Goal: Task Accomplishment & Management: Manage account settings

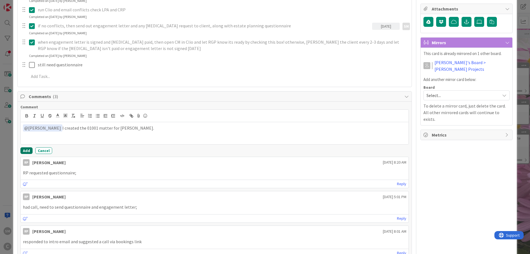
click at [28, 150] on button "Add" at bounding box center [26, 150] width 12 height 7
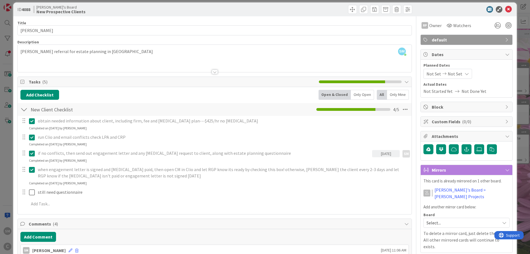
scroll to position [0, 0]
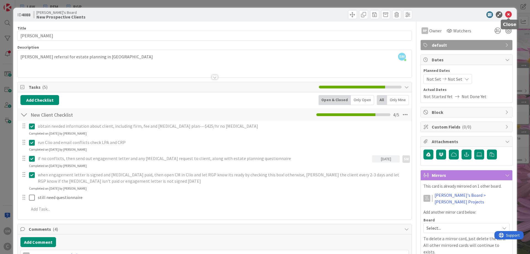
click at [508, 15] on icon at bounding box center [508, 14] width 7 height 7
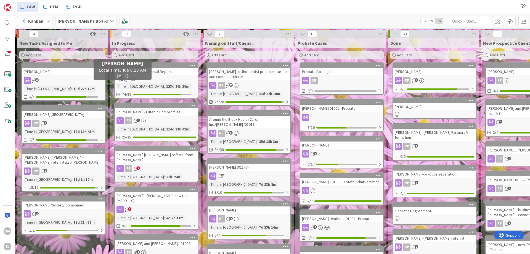
drag, startPoint x: 164, startPoint y: 84, endPoint x: 83, endPoint y: 81, distance: 81.2
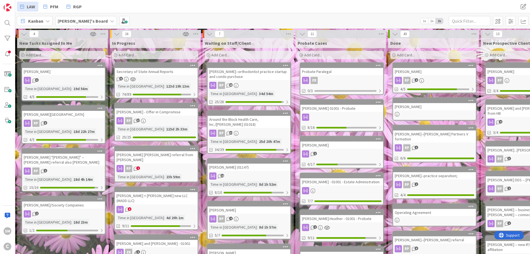
click at [148, 114] on div "[PERSON_NAME] - Offer in Compromise" at bounding box center [156, 111] width 83 height 7
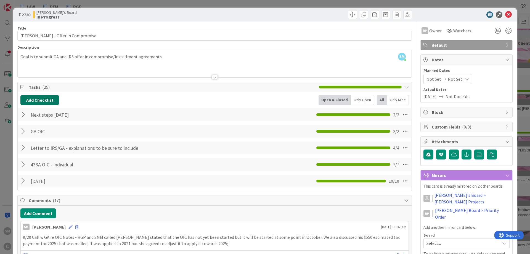
click at [37, 100] on button "Add Checklist" at bounding box center [39, 100] width 39 height 10
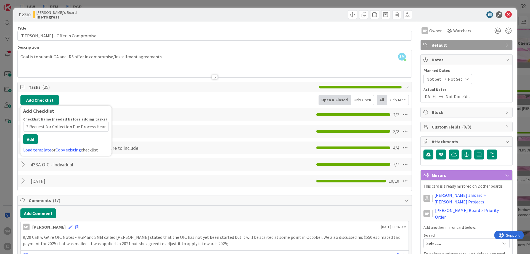
type input "Form 12153 Request for Collection Due Process Hearing"
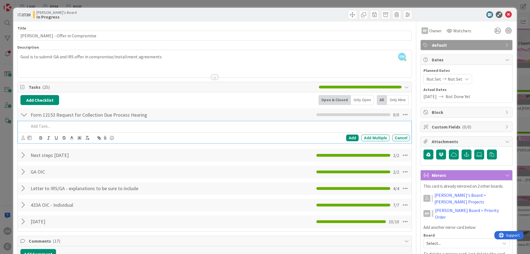
click at [75, 129] on p at bounding box center [218, 126] width 379 height 6
click at [25, 137] on icon at bounding box center [23, 137] width 4 height 4
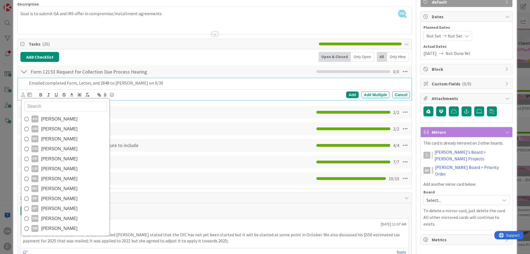
scroll to position [99, 0]
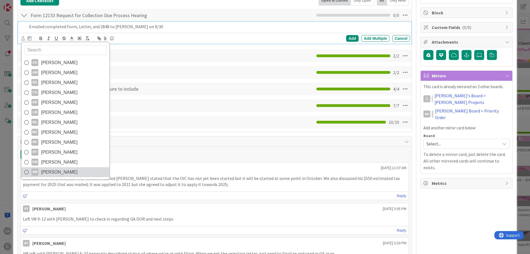
click at [65, 172] on span "[PERSON_NAME]" at bounding box center [59, 172] width 36 height 8
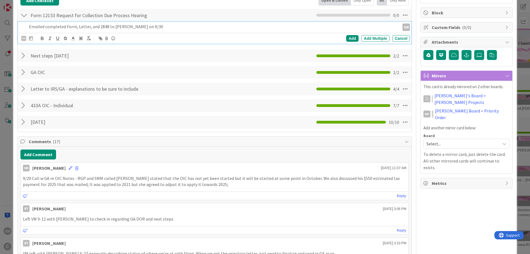
click at [137, 25] on p "Emailed completed Form, Letter, and 2848 to [PERSON_NAME] on 9/30" at bounding box center [213, 26] width 368 height 6
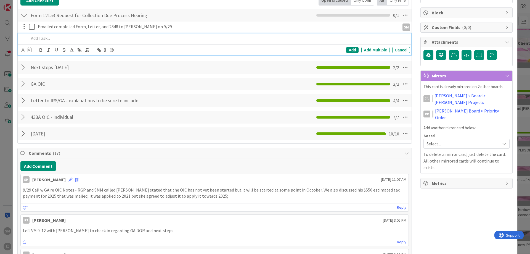
click at [67, 37] on p at bounding box center [218, 38] width 379 height 6
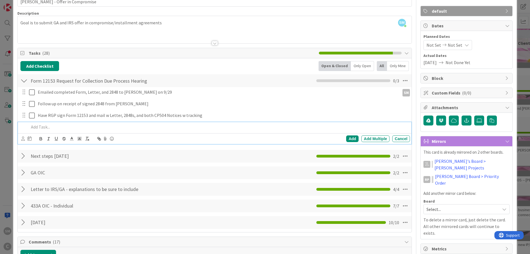
scroll to position [33, 0]
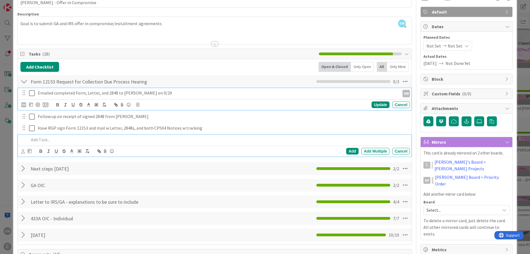
click at [44, 96] on p "Emailed completed Form, Letter, and 2848 to [PERSON_NAME] on 9/29" at bounding box center [218, 93] width 360 height 6
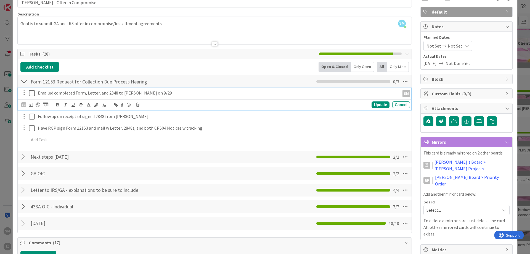
click at [33, 94] on icon at bounding box center [32, 93] width 6 height 7
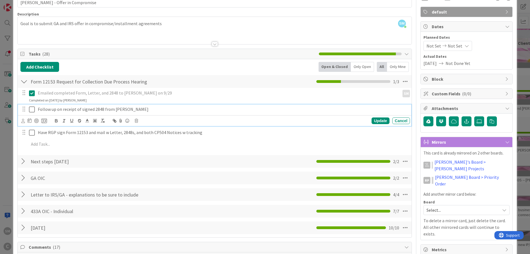
click at [48, 109] on p "Follow up on receipt of signed 2848 from [PERSON_NAME]" at bounding box center [223, 109] width 370 height 6
click at [23, 119] on icon at bounding box center [23, 121] width 4 height 4
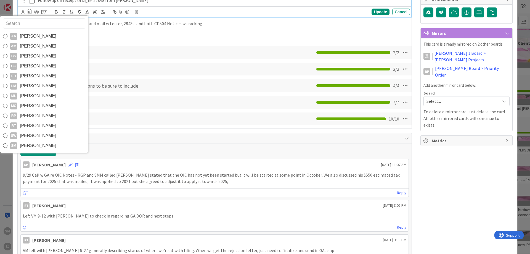
scroll to position [166, 0]
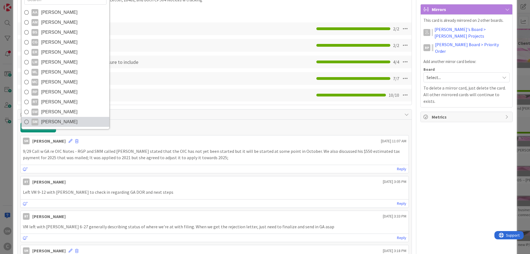
click at [55, 121] on span "[PERSON_NAME]" at bounding box center [59, 122] width 36 height 8
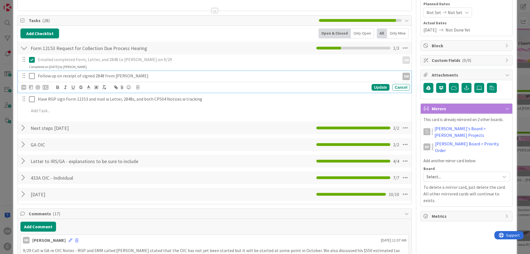
scroll to position [66, 0]
click at [127, 75] on p "Follow up on receipt of signed 2848 from [PERSON_NAME]" at bounding box center [218, 76] width 360 height 6
drag, startPoint x: 30, startPoint y: 86, endPoint x: 33, endPoint y: 90, distance: 5.1
click at [30, 86] on icon at bounding box center [31, 87] width 4 height 4
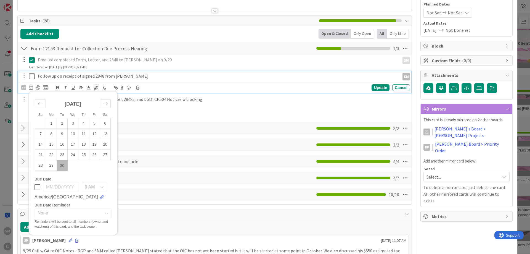
click at [64, 164] on td "30" at bounding box center [62, 165] width 11 height 10
click at [110, 106] on div "Move forward to switch to the next month." at bounding box center [105, 103] width 11 height 9
click at [72, 122] on td "1" at bounding box center [73, 123] width 11 height 10
type input "[DATE]"
click at [377, 87] on div "Update" at bounding box center [380, 87] width 18 height 7
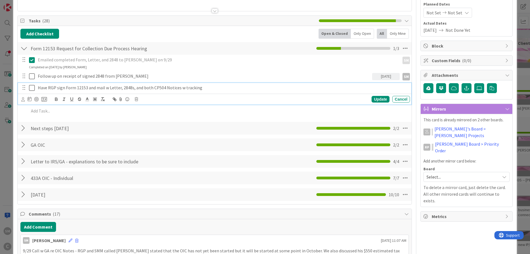
click at [87, 85] on p "Have RGP sign Form 12153 and mail w Letter, 2848s, and both CP504 Notices w tra…" at bounding box center [223, 87] width 370 height 6
click at [212, 89] on p "Have RGP sign Form 12153 and mail w Letter, 2848s, and both CP504 Notices w tra…" at bounding box center [223, 87] width 370 height 6
click at [67, 88] on p "Have RGP sign Form 12153 and mail w Letter, 2848s, and both CP504 Notices w tra…" at bounding box center [223, 87] width 370 height 6
click at [41, 89] on p "Have RGP sign Form 12153 and mail w Letter, 2848s, and both CP504 Notices w tra…" at bounding box center [223, 87] width 370 height 6
click at [24, 99] on icon at bounding box center [23, 99] width 4 height 4
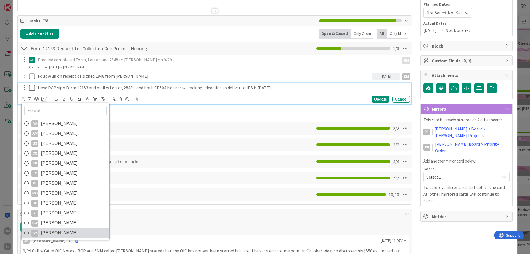
click at [56, 233] on span "[PERSON_NAME]" at bounding box center [59, 232] width 36 height 8
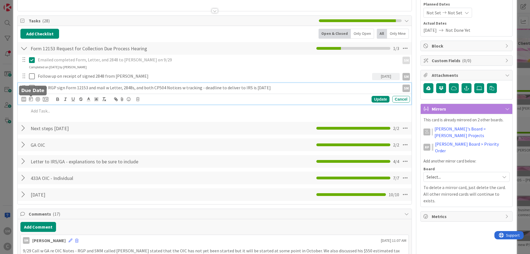
click at [31, 97] on icon at bounding box center [31, 99] width 4 height 4
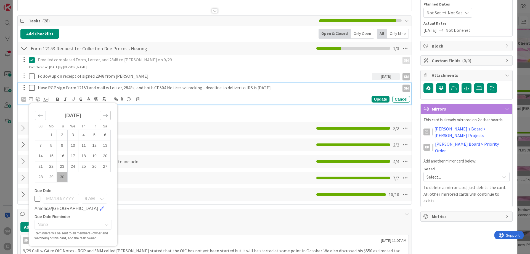
click at [107, 116] on icon "Move forward to switch to the next month." at bounding box center [105, 115] width 5 height 3
click at [97, 135] on td "3" at bounding box center [94, 135] width 11 height 10
type input "[DATE]"
click at [381, 98] on div "Update" at bounding box center [380, 99] width 18 height 7
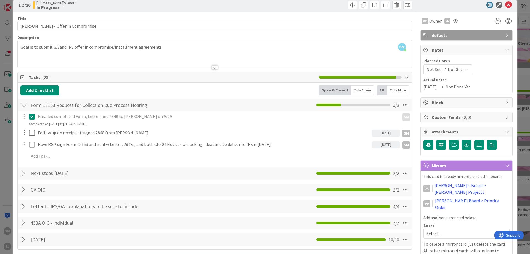
scroll to position [0, 0]
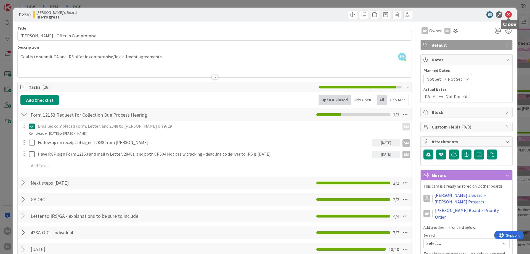
click at [509, 15] on icon at bounding box center [508, 14] width 7 height 7
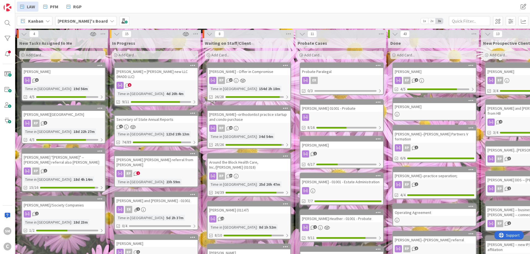
click at [148, 76] on div "[PERSON_NAME] + [PERSON_NAME] new LLC (MADD LLC) 8 Time in [GEOGRAPHIC_DATA] : …" at bounding box center [156, 83] width 84 height 43
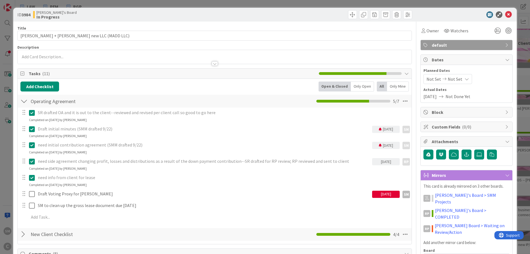
scroll to position [33, 0]
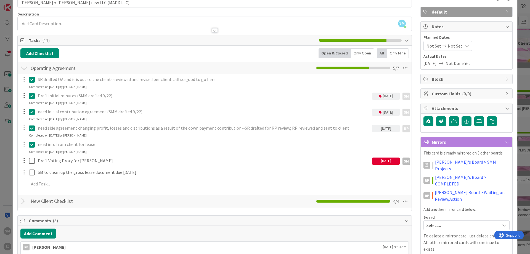
click at [378, 160] on div "[DATE]" at bounding box center [386, 160] width 28 height 7
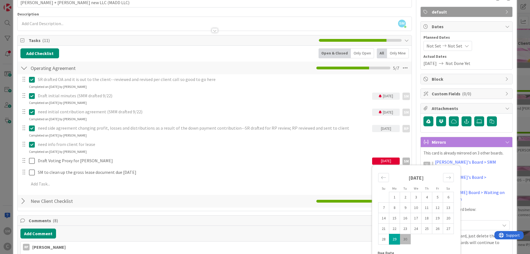
click at [404, 240] on td "30" at bounding box center [405, 238] width 11 height 10
type input "[DATE]"
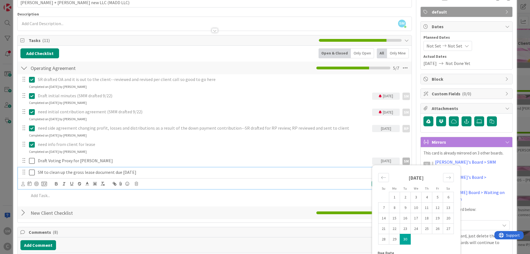
click at [152, 173] on p "SM to clean up the gross lease document due [DATE]" at bounding box center [223, 172] width 370 height 6
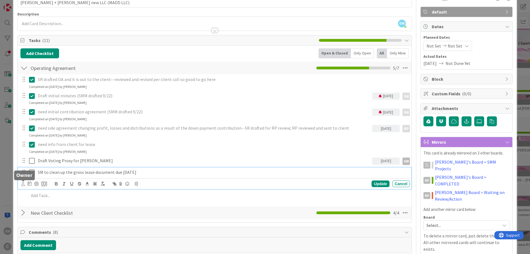
click at [23, 183] on icon at bounding box center [23, 184] width 4 height 4
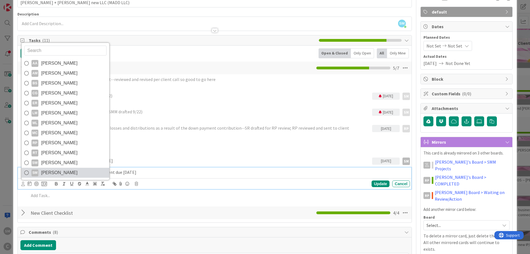
click at [41, 173] on link "SM [PERSON_NAME]" at bounding box center [66, 173] width 88 height 10
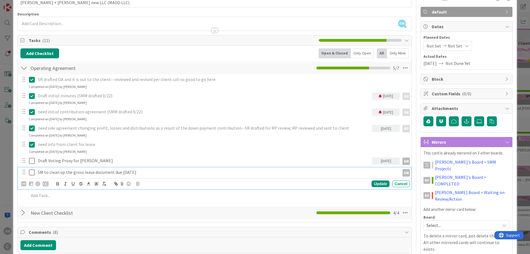
click at [31, 172] on icon at bounding box center [32, 172] width 6 height 7
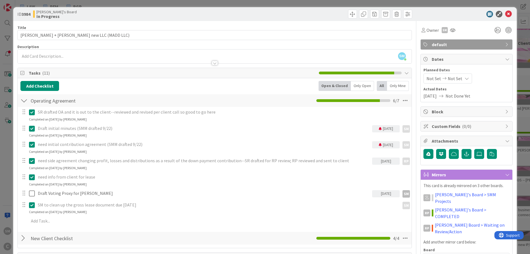
scroll to position [0, 0]
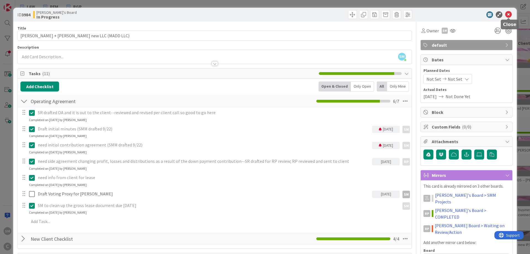
click at [509, 15] on icon at bounding box center [508, 14] width 7 height 7
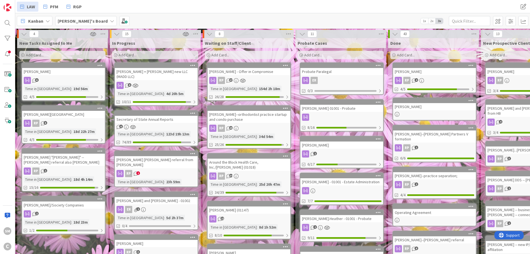
click at [154, 170] on div "RP 1" at bounding box center [156, 173] width 83 height 7
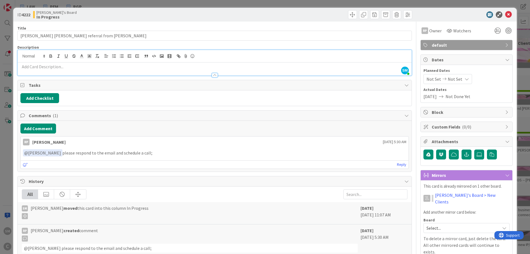
click at [46, 62] on div at bounding box center [215, 68] width 394 height 13
click at [45, 127] on button "Add Comment" at bounding box center [38, 128] width 36 height 10
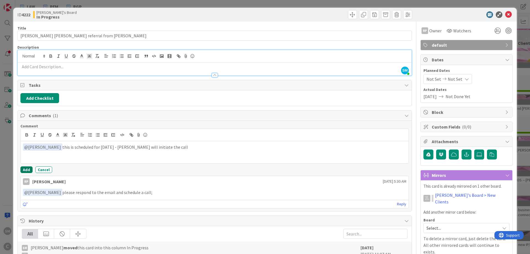
click at [24, 171] on button "Add" at bounding box center [26, 169] width 12 height 7
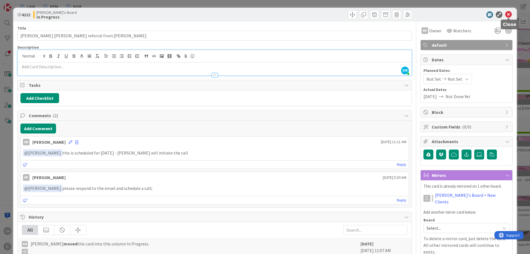
click at [508, 13] on icon at bounding box center [508, 14] width 7 height 7
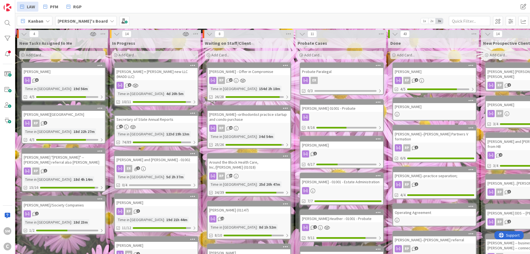
drag, startPoint x: 408, startPoint y: 92, endPoint x: 293, endPoint y: 92, distance: 115.4
click at [147, 157] on div "[PERSON_NAME] and [PERSON_NAME] - 01002" at bounding box center [156, 159] width 83 height 7
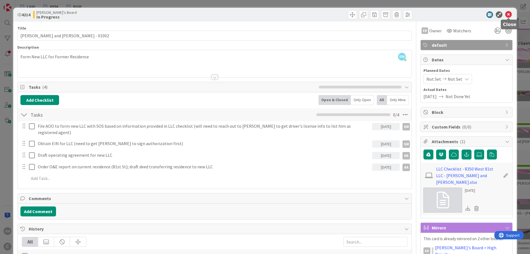
click at [510, 16] on icon at bounding box center [508, 14] width 7 height 7
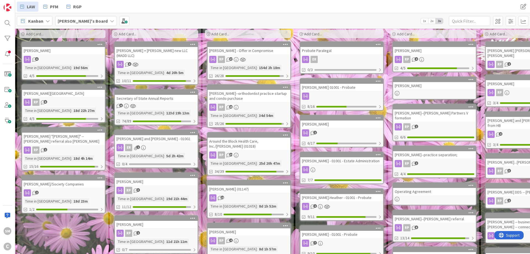
scroll to position [33, 0]
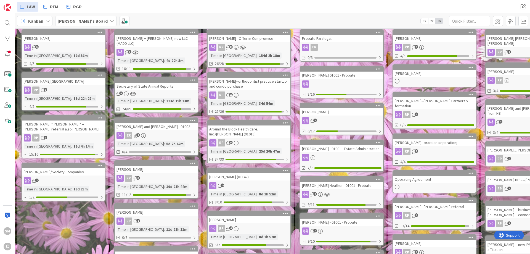
click at [152, 168] on div "[PERSON_NAME] RP 3 Time in [GEOGRAPHIC_DATA] : 19d 21h 44m 11/12" at bounding box center [156, 179] width 84 height 38
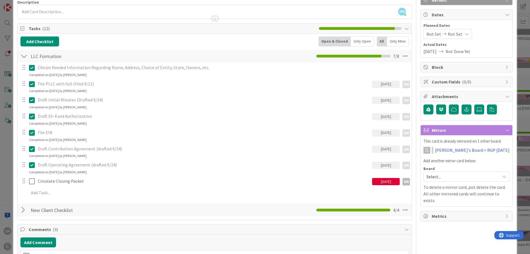
scroll to position [66, 0]
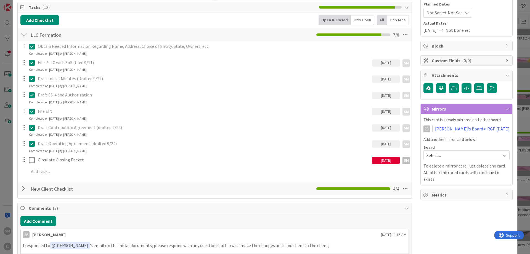
click at [389, 157] on div "[DATE]" at bounding box center [386, 159] width 28 height 7
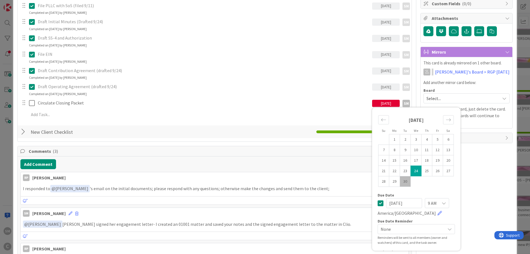
scroll to position [132, 0]
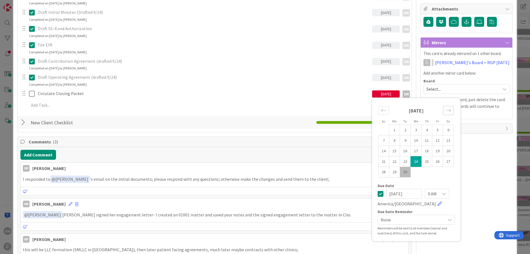
click at [450, 111] on icon "Move forward to switch to the next month." at bounding box center [448, 110] width 5 height 5
click at [416, 132] on td "1" at bounding box center [416, 130] width 11 height 10
type input "[DATE]"
click at [489, 166] on div "RP Owner SM default Dates Planned Dates Not Set Not Set Actual Dates [DATE] Not…" at bounding box center [466, 171] width 92 height 565
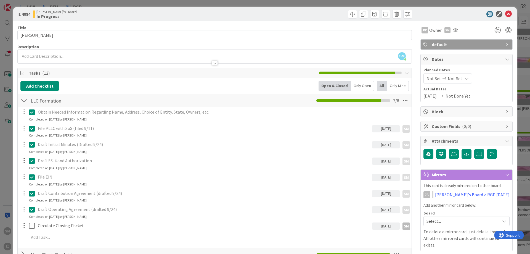
scroll to position [0, 0]
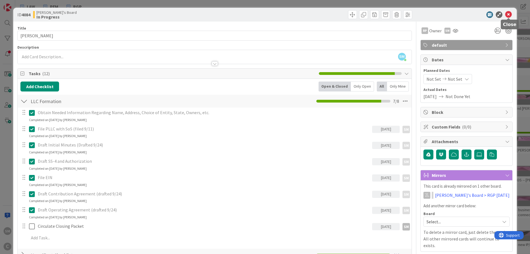
click at [509, 13] on icon at bounding box center [508, 14] width 7 height 7
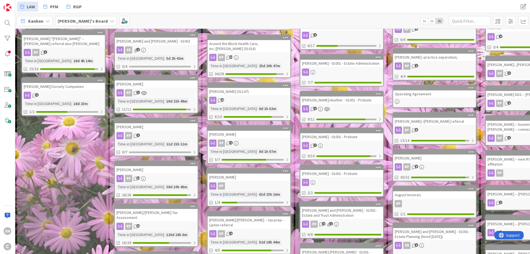
scroll to position [132, 0]
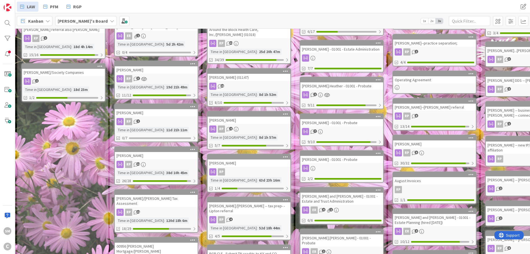
click at [155, 109] on div "[PERSON_NAME]" at bounding box center [156, 112] width 83 height 7
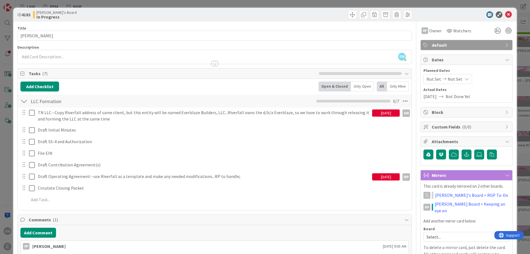
click at [391, 112] on div "[DATE]" at bounding box center [386, 112] width 28 height 7
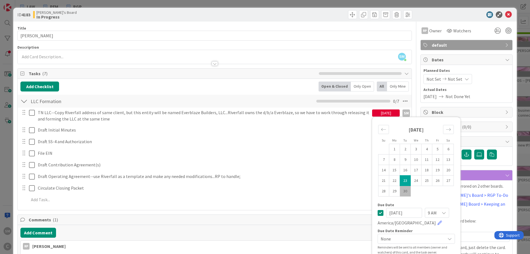
click at [403, 191] on td "30" at bounding box center [405, 191] width 11 height 10
type input "[DATE]"
click at [221, 14] on div at bounding box center [314, 14] width 196 height 9
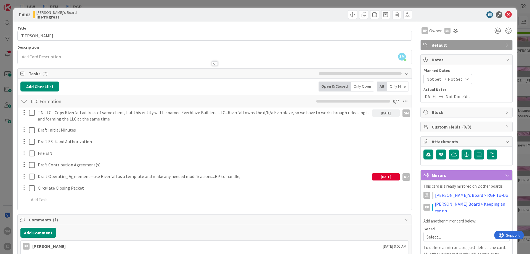
click at [393, 175] on div "[DATE]" at bounding box center [386, 176] width 28 height 7
click at [416, 151] on div "Title 11 / 128 [PERSON_NAME] Description SM [PERSON_NAME] just joined RP Owner …" at bounding box center [264, 246] width 495 height 448
click at [509, 13] on icon at bounding box center [508, 14] width 7 height 7
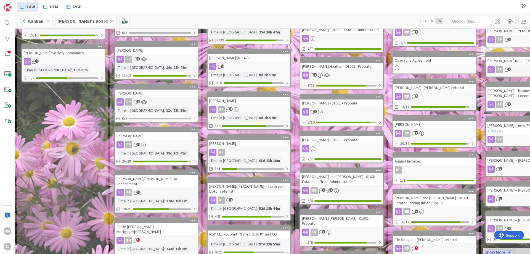
scroll to position [166, 0]
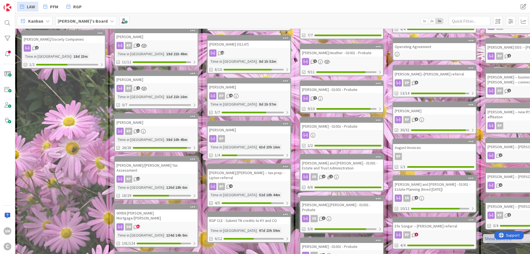
click at [158, 119] on div "[PERSON_NAME]" at bounding box center [156, 122] width 83 height 7
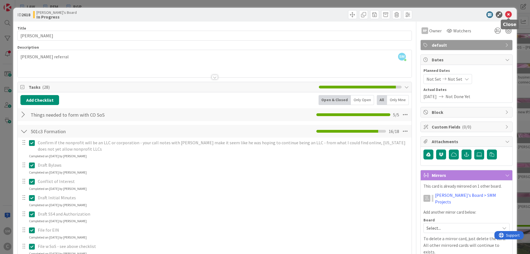
click at [507, 12] on icon at bounding box center [508, 14] width 7 height 7
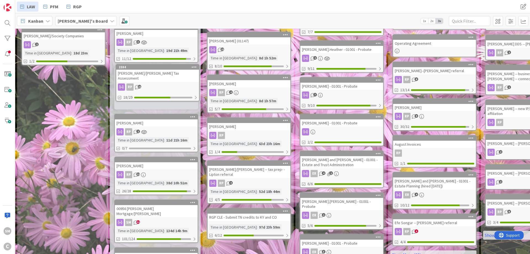
scroll to position [162, 0]
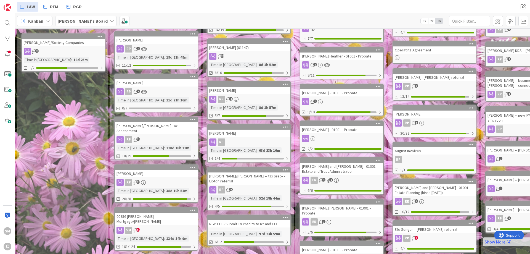
click at [146, 125] on div "[PERSON_NAME]/[PERSON_NAME] Tax Assessment" at bounding box center [156, 128] width 83 height 12
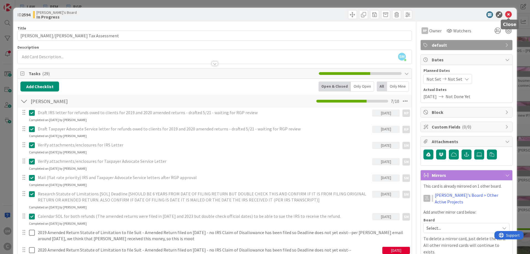
click at [509, 14] on icon at bounding box center [508, 14] width 7 height 7
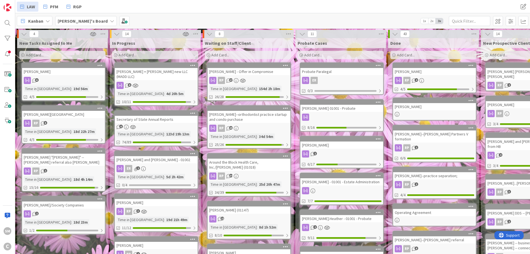
click at [254, 120] on div "[PERSON_NAME]--orthodontist practice startup and condo purchase" at bounding box center [249, 117] width 83 height 12
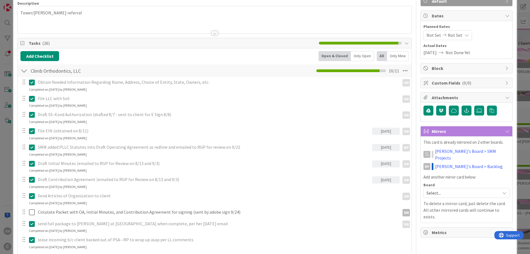
scroll to position [99, 0]
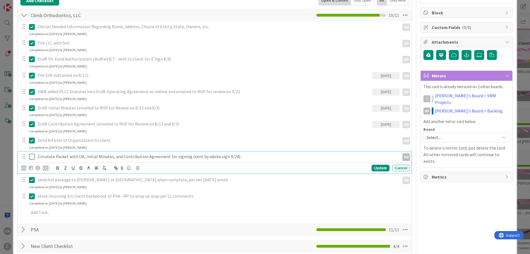
click at [31, 155] on icon at bounding box center [32, 156] width 6 height 7
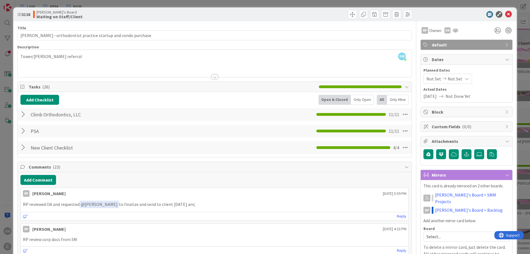
scroll to position [0, 0]
click at [509, 13] on icon at bounding box center [508, 14] width 7 height 7
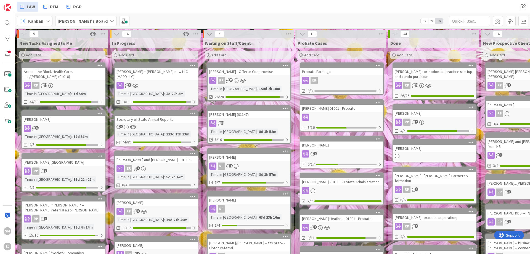
click at [245, 115] on div "[PERSON_NAME] (01147)" at bounding box center [249, 114] width 83 height 7
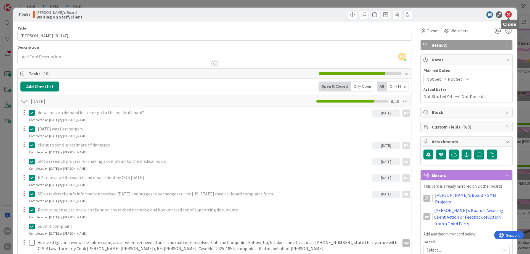
click at [509, 12] on icon at bounding box center [508, 14] width 7 height 7
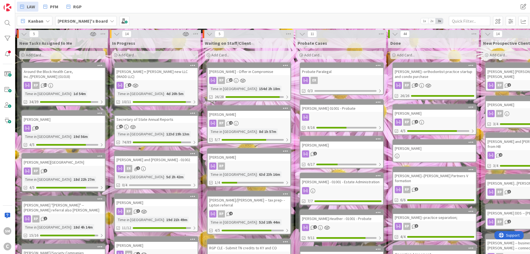
drag, startPoint x: 283, startPoint y: 58, endPoint x: 166, endPoint y: 57, distance: 116.7
click at [249, 118] on div "[PERSON_NAME] RP 4 Time in Column : 8d 1h 57m 5/7" at bounding box center [249, 124] width 84 height 38
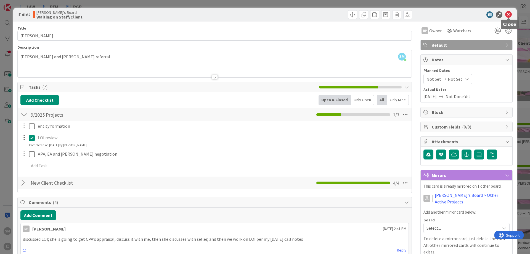
click at [508, 14] on icon at bounding box center [508, 14] width 7 height 7
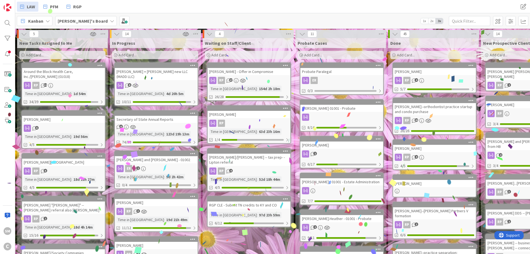
click at [242, 164] on div "[PERSON_NAME]/[PERSON_NAME] -- tax prep- - Lipton referral" at bounding box center [249, 159] width 83 height 12
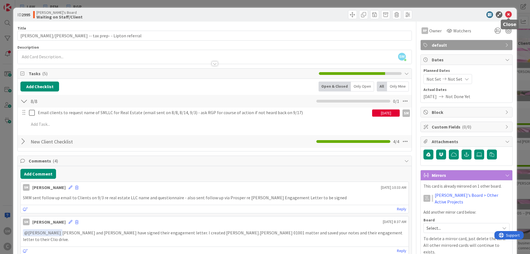
click at [508, 15] on icon at bounding box center [508, 14] width 7 height 7
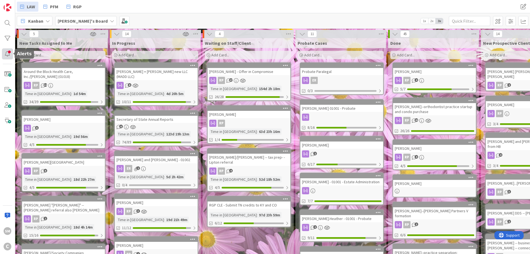
click at [10, 55] on div at bounding box center [7, 53] width 11 height 11
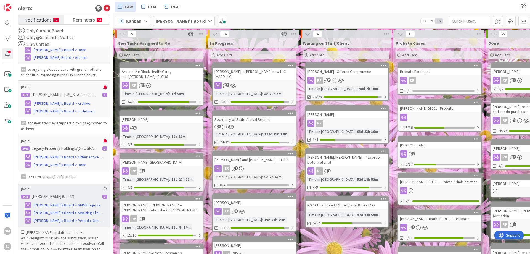
scroll to position [840, 0]
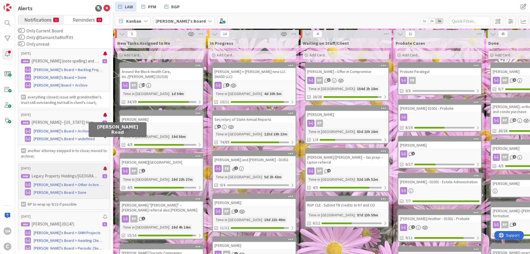
click at [105, 166] on div at bounding box center [105, 168] width 4 height 4
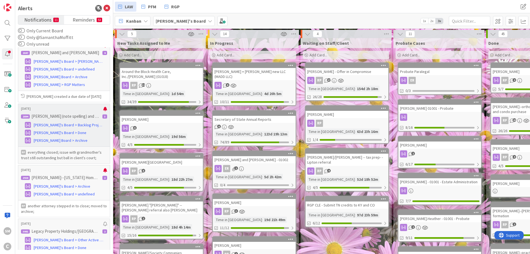
scroll to position [774, 0]
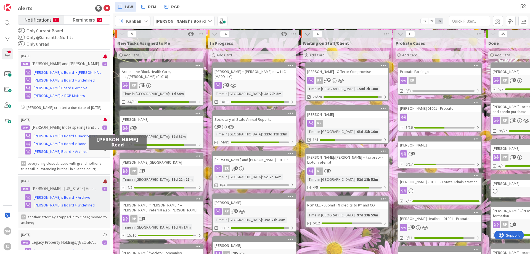
click at [105, 179] on div at bounding box center [105, 181] width 4 height 4
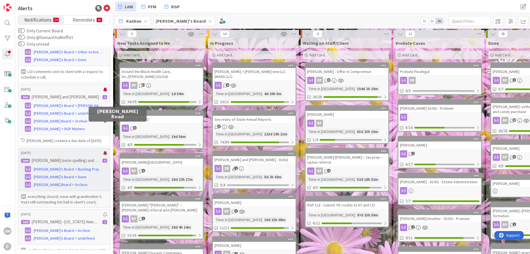
click at [105, 151] on div at bounding box center [105, 153] width 4 height 4
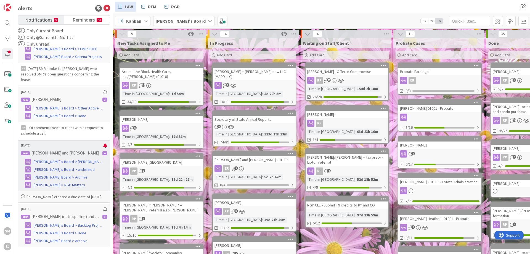
scroll to position [674, 0]
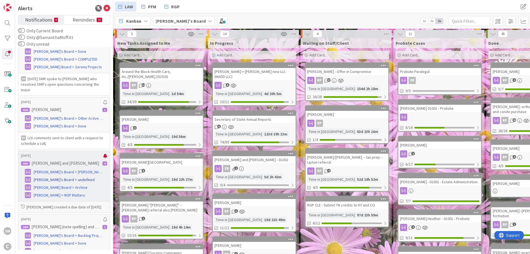
click at [68, 177] on span "[PERSON_NAME]'s Board > undefined" at bounding box center [64, 180] width 61 height 6
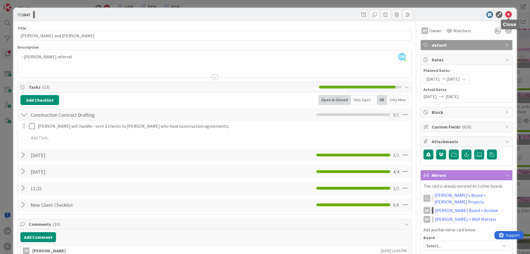
click at [510, 15] on icon at bounding box center [508, 14] width 7 height 7
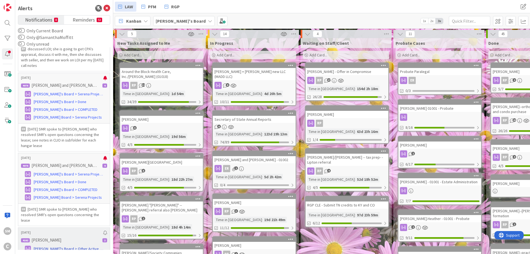
scroll to position [542, 0]
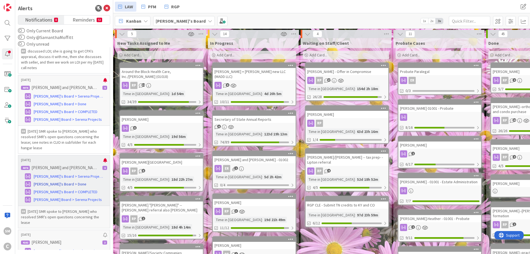
click at [64, 181] on span "[PERSON_NAME]'s Board > Done" at bounding box center [60, 184] width 53 height 6
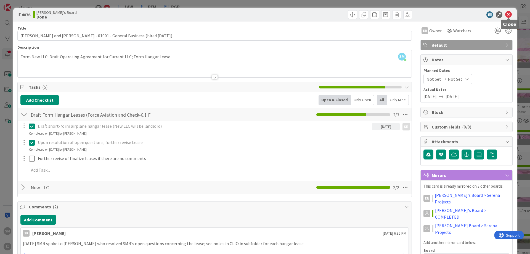
drag, startPoint x: 507, startPoint y: 14, endPoint x: 504, endPoint y: 16, distance: 4.1
click at [507, 14] on icon at bounding box center [508, 14] width 7 height 7
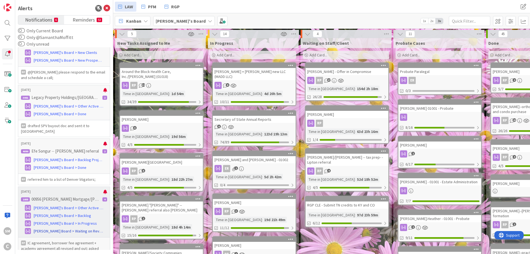
scroll to position [310, 0]
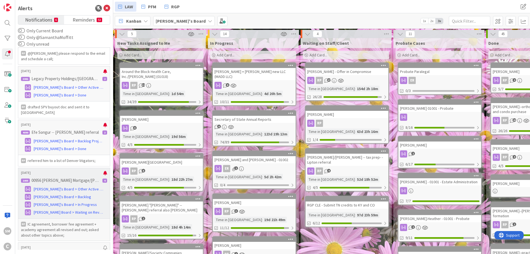
click at [59, 221] on p "IC agreement, borrower fee agreement + academy agreement all revised and out; a…" at bounding box center [64, 229] width 86 height 17
click at [104, 171] on div at bounding box center [105, 173] width 4 height 4
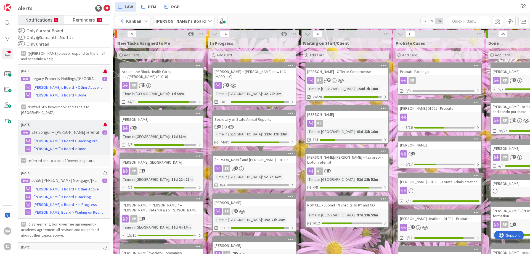
click at [52, 146] on span "[PERSON_NAME]'s Board > Done" at bounding box center [60, 149] width 53 height 6
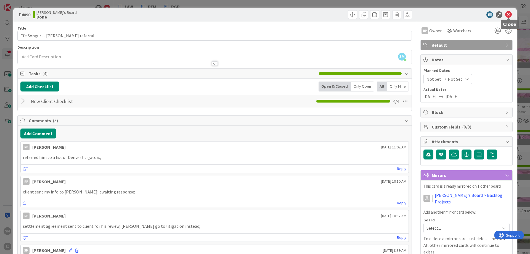
click at [507, 14] on icon at bounding box center [508, 14] width 7 height 7
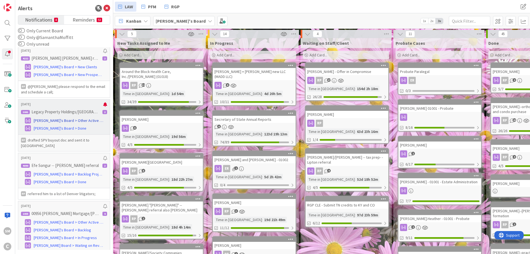
scroll to position [244, 0]
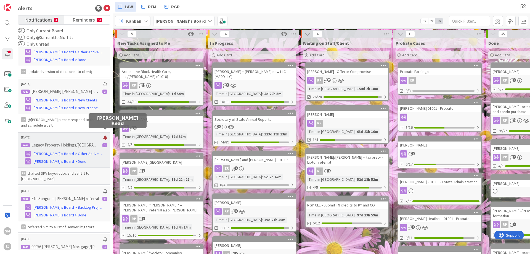
click at [105, 135] on div at bounding box center [105, 137] width 4 height 4
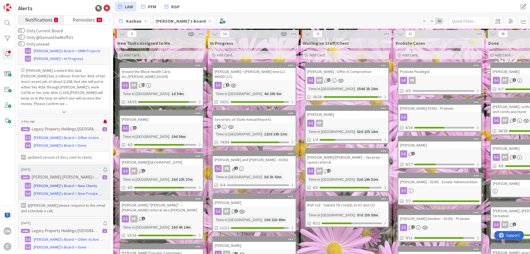
scroll to position [144, 0]
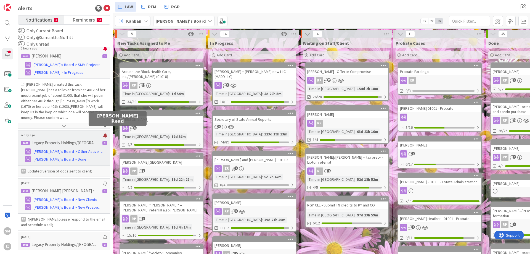
click at [106, 133] on div at bounding box center [105, 135] width 4 height 4
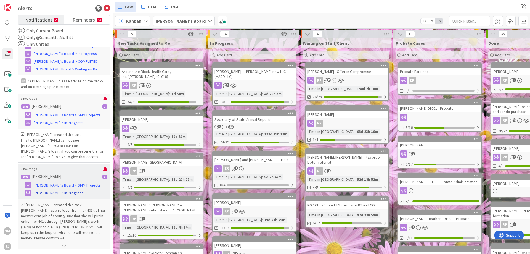
scroll to position [12, 0]
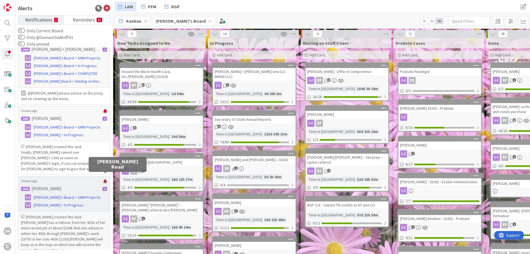
click at [105, 179] on div at bounding box center [105, 181] width 4 height 4
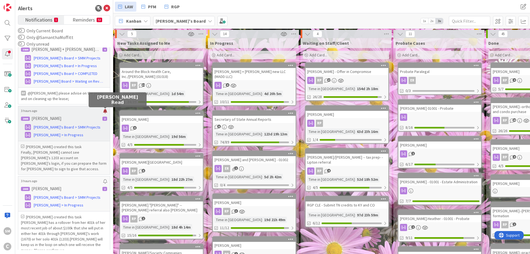
click at [104, 112] on div at bounding box center [105, 111] width 4 height 4
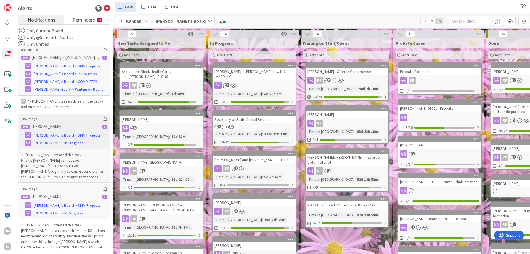
scroll to position [0, 0]
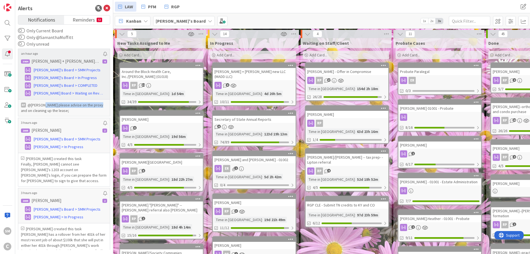
drag, startPoint x: 45, startPoint y: 104, endPoint x: 97, endPoint y: 105, distance: 52.5
click at [97, 105] on p "@[PERSON_NAME]﻿ please advise on the proxy and on cleaning up the lease;" at bounding box center [64, 107] width 86 height 11
click at [101, 106] on p "@[PERSON_NAME]﻿ please advise on the proxy and on cleaning up the lease;" at bounding box center [64, 107] width 86 height 11
click at [107, 7] on icon at bounding box center [106, 8] width 7 height 7
